Goal: Task Accomplishment & Management: Manage account settings

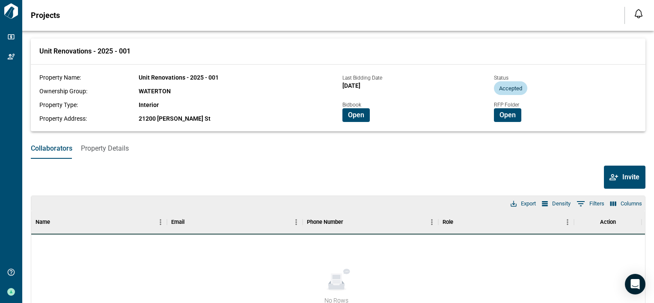
scroll to position [43, 0]
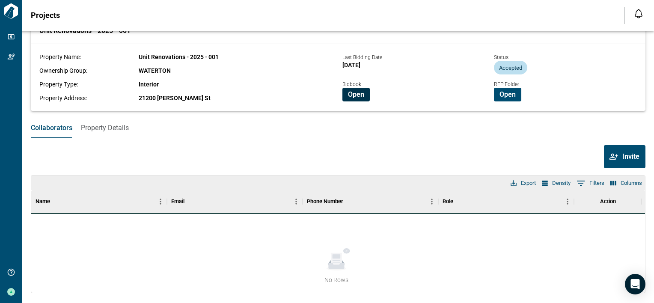
click at [355, 93] on span "Open" at bounding box center [356, 94] width 16 height 9
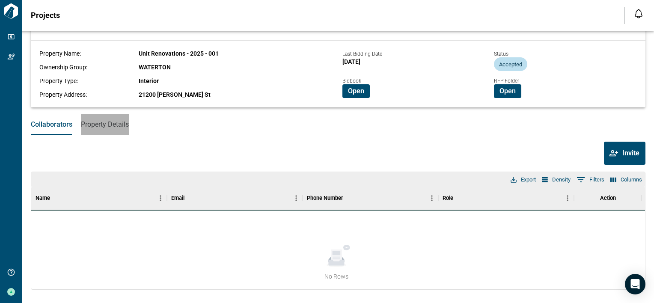
click at [111, 120] on span "Property Details" at bounding box center [105, 124] width 48 height 9
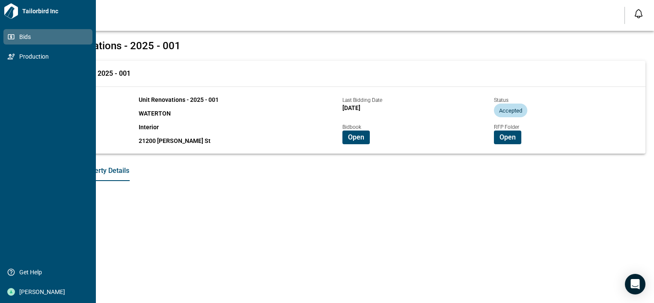
click at [32, 33] on span "Bids" at bounding box center [49, 37] width 69 height 9
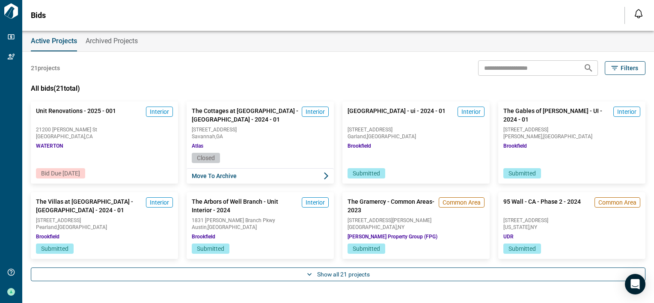
click at [318, 274] on button "Show all 21 projects" at bounding box center [338, 274] width 615 height 14
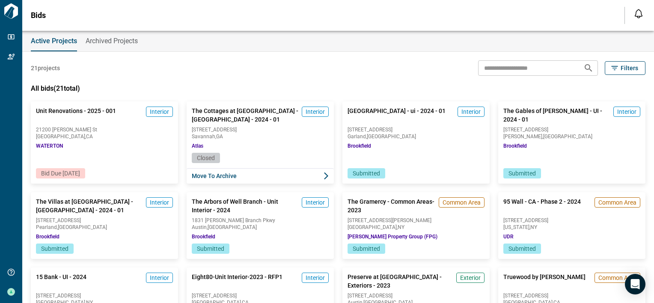
click at [112, 42] on span "Archived Projects" at bounding box center [112, 41] width 52 height 9
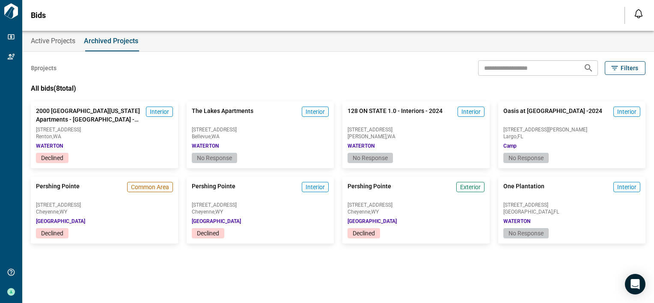
click at [68, 42] on span "Active Projects" at bounding box center [53, 41] width 45 height 9
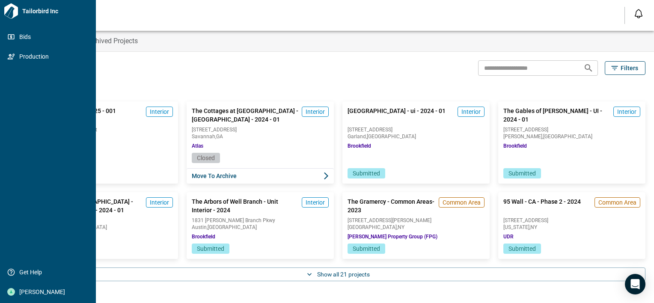
click at [17, 17] on icon at bounding box center [10, 10] width 15 height 15
click at [37, 57] on span "Production" at bounding box center [49, 56] width 69 height 9
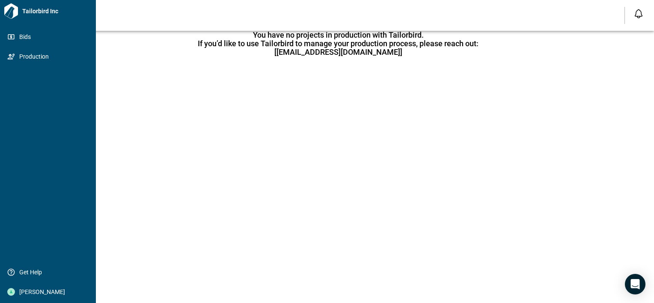
click at [17, 5] on icon at bounding box center [10, 10] width 15 height 15
click at [17, 7] on icon at bounding box center [11, 10] width 14 height 15
click at [11, 36] on icon at bounding box center [11, 36] width 6 height 5
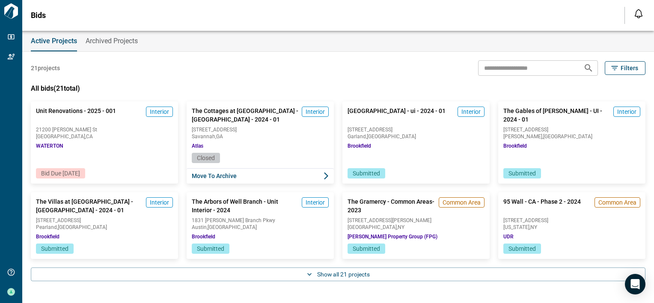
click at [34, 17] on span "Bids" at bounding box center [38, 15] width 15 height 9
click at [113, 128] on span "21200 Kittridge St" at bounding box center [104, 129] width 139 height 5
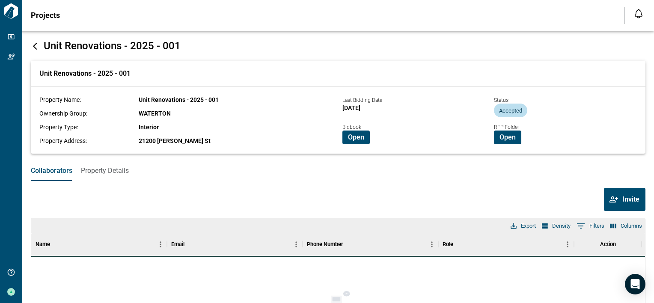
click at [102, 175] on span "Property Details" at bounding box center [105, 170] width 48 height 9
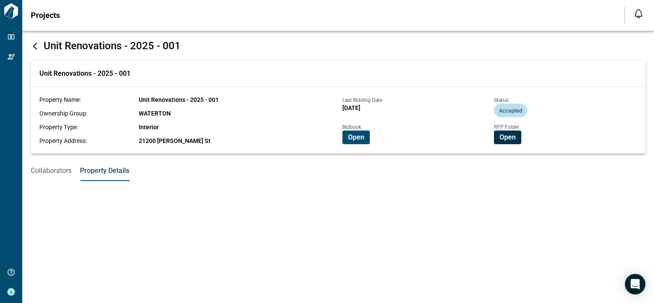
click at [514, 137] on span "Open" at bounding box center [507, 137] width 16 height 9
click at [518, 135] on button "Open" at bounding box center [507, 138] width 27 height 14
click at [58, 176] on button "Collaborators" at bounding box center [51, 170] width 41 height 21
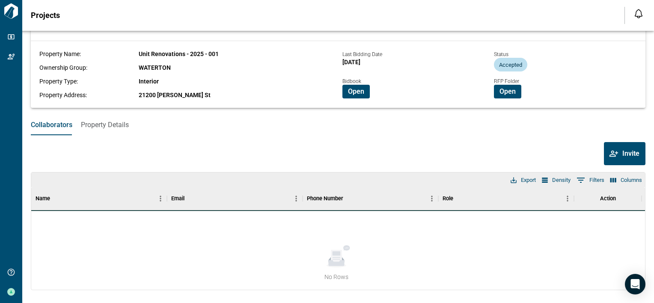
scroll to position [46, 0]
click at [302, 147] on div "Invite" at bounding box center [338, 153] width 615 height 23
click at [86, 124] on span "Property Details" at bounding box center [105, 124] width 48 height 9
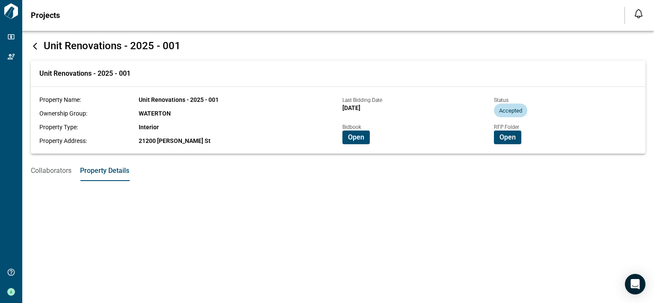
scroll to position [0, 0]
click at [37, 169] on span "Collaborators" at bounding box center [51, 170] width 41 height 9
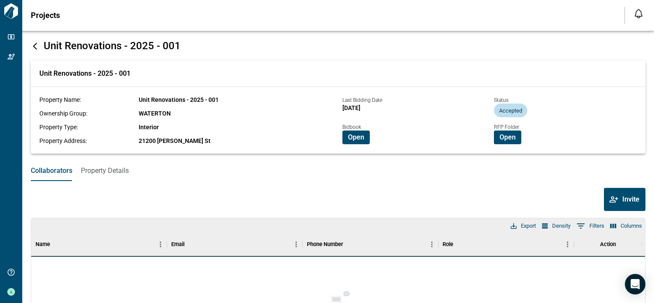
click at [175, 179] on div "Collaborators Property Details" at bounding box center [338, 170] width 632 height 21
click at [255, 11] on div "Projects Notifications *** ****** **** Mark all as read No notifications yet We…" at bounding box center [327, 15] width 654 height 31
click at [36, 42] on icon at bounding box center [35, 46] width 9 height 9
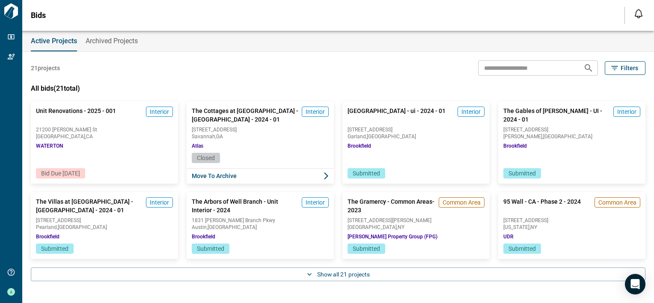
click at [309, 13] on div "Bids Notifications *** ****** **** Mark all as read No notifications yet We'll …" at bounding box center [327, 15] width 654 height 31
click at [109, 37] on span "Archived Projects" at bounding box center [112, 41] width 52 height 9
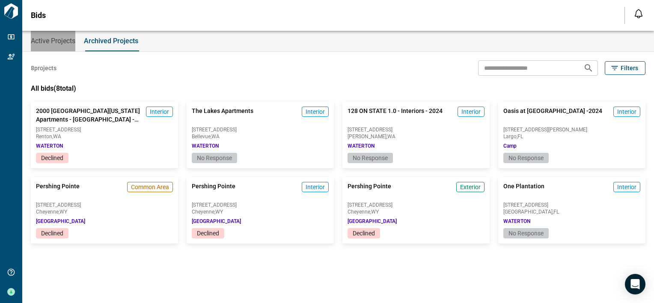
click at [75, 41] on span "Active Projects" at bounding box center [53, 41] width 45 height 9
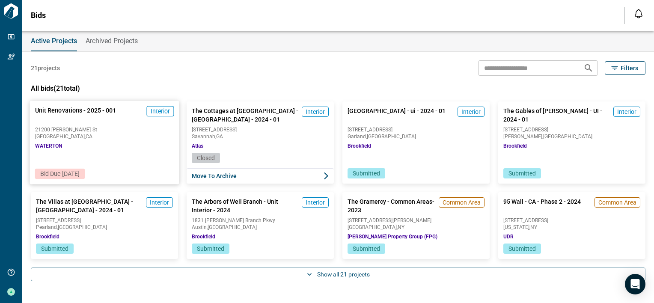
click at [95, 130] on span "21200 [PERSON_NAME] St" at bounding box center [104, 129] width 139 height 5
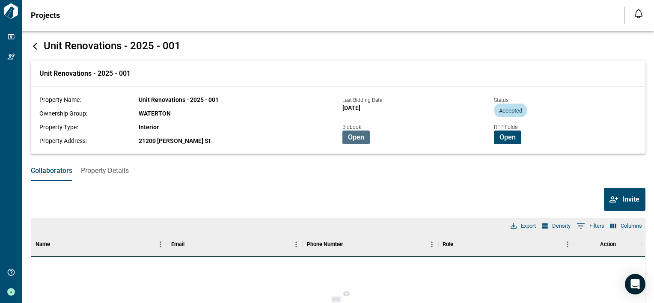
click at [361, 137] on span "Open" at bounding box center [356, 137] width 16 height 9
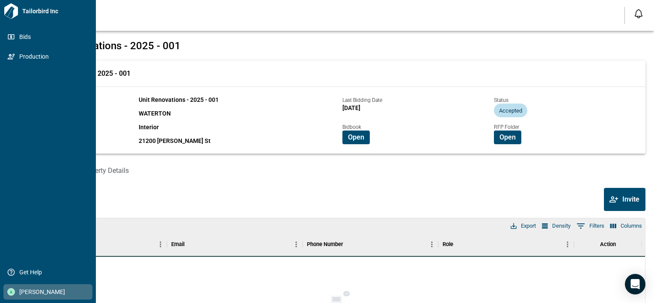
click at [12, 294] on div at bounding box center [11, 292] width 8 height 8
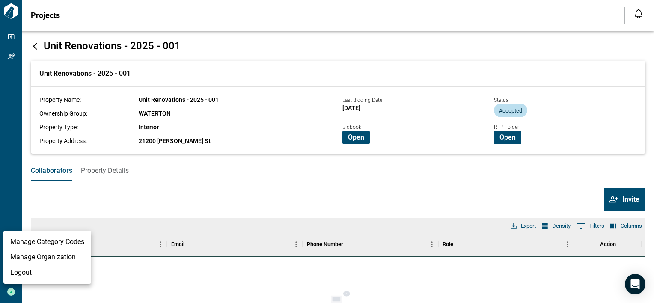
click at [12, 275] on li "Logout" at bounding box center [47, 272] width 88 height 15
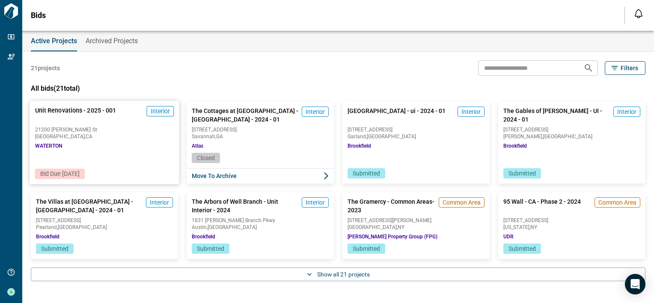
click at [97, 155] on div "Bid Due 10/10/2025" at bounding box center [104, 168] width 149 height 31
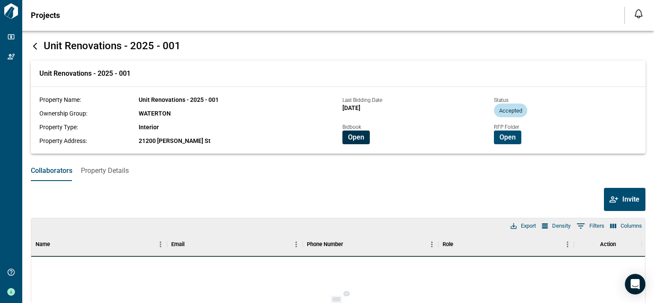
click at [357, 138] on span "Open" at bounding box center [356, 137] width 16 height 9
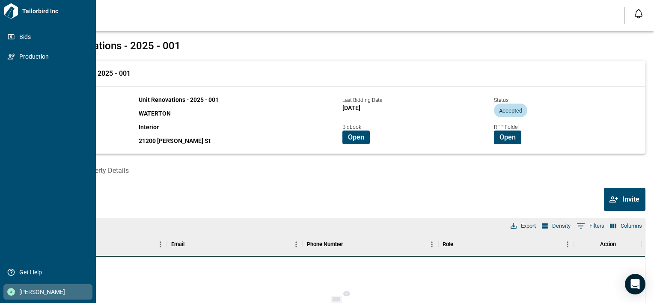
click at [25, 294] on span "[PERSON_NAME]" at bounding box center [49, 292] width 69 height 9
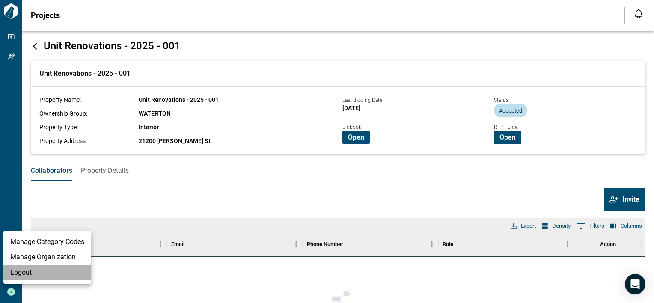
click at [38, 273] on li "Logout" at bounding box center [47, 272] width 88 height 15
